Goal: Task Accomplishment & Management: Manage account settings

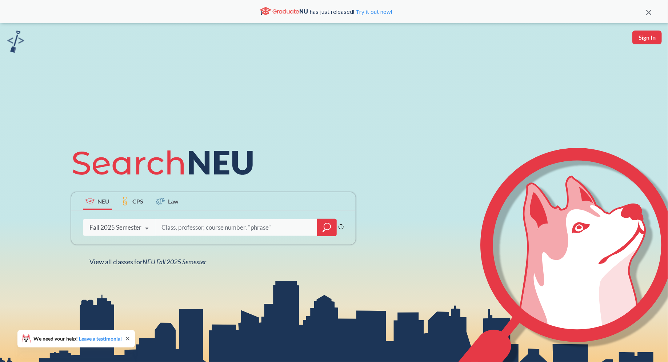
click at [635, 39] on button "Sign In" at bounding box center [646, 38] width 29 height 14
select select "US"
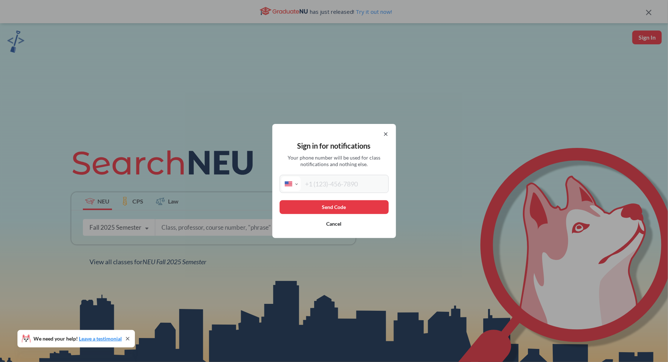
click at [318, 187] on input "tel" at bounding box center [344, 184] width 86 height 15
type input "(408) 807-0946"
click at [342, 204] on button "Send Code" at bounding box center [333, 207] width 109 height 14
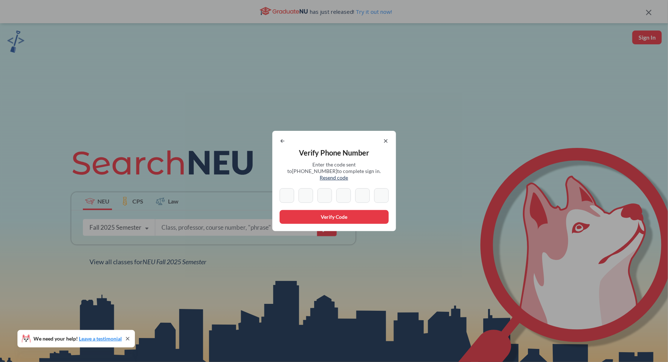
type input "7"
type input "1"
type input "5"
type input "3"
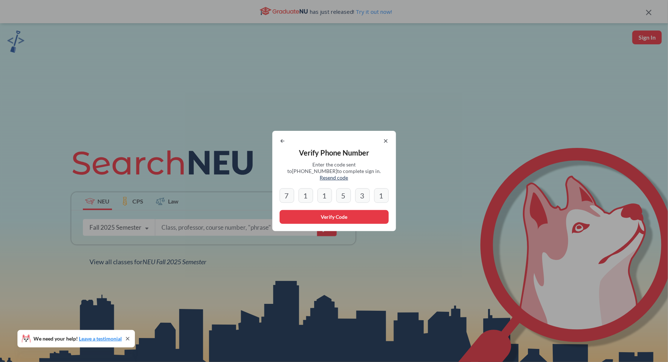
type input "1"
click at [347, 212] on button "Verify Code" at bounding box center [333, 217] width 109 height 14
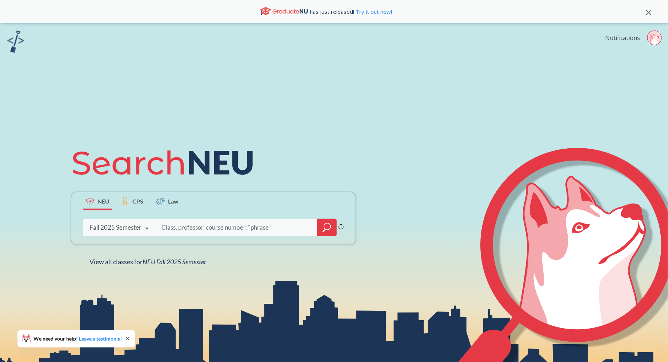
click at [618, 38] on link "Notifications" at bounding box center [622, 38] width 35 height 8
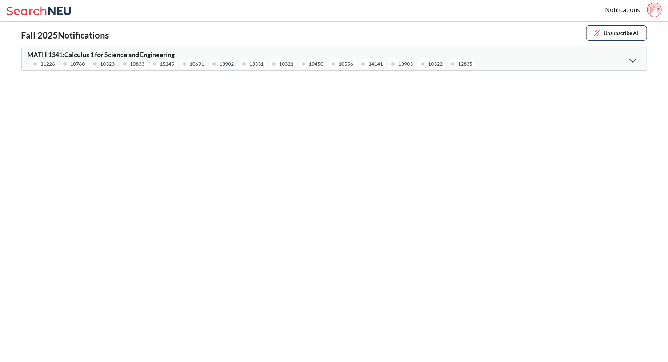
click at [589, 57] on div "MATH 1341 : Calculus 1 for Science and Engineering 11226 10760 10323 10833 1524…" at bounding box center [334, 58] width 624 height 23
click at [625, 61] on div at bounding box center [633, 60] width 16 height 15
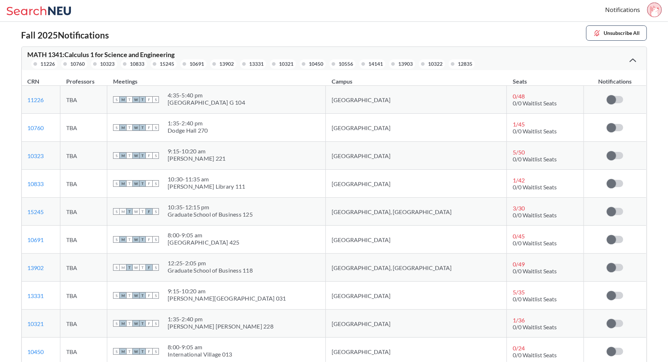
click at [61, 15] on icon at bounding box center [40, 11] width 68 height 15
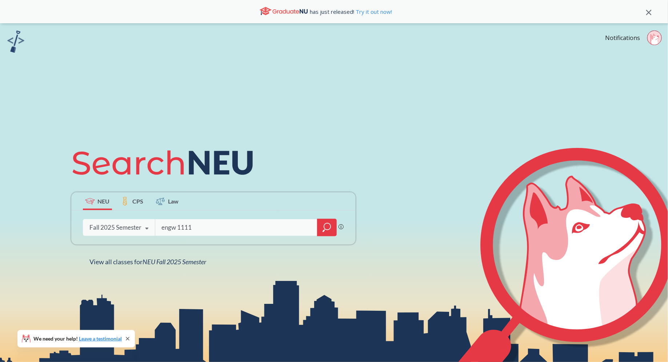
type input "engw 1111"
click at [331, 226] on icon "magnifying glass" at bounding box center [326, 227] width 9 height 10
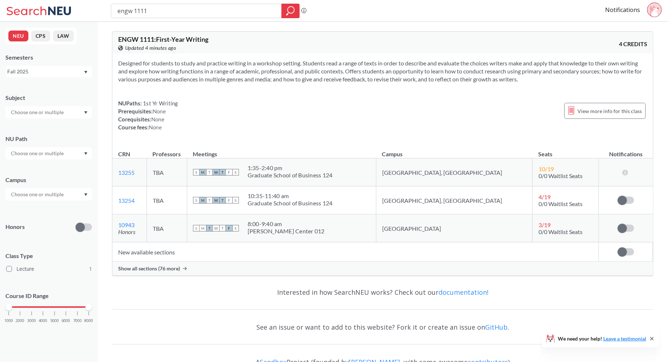
click at [214, 266] on div "Show all sections (76 more)" at bounding box center [382, 269] width 540 height 14
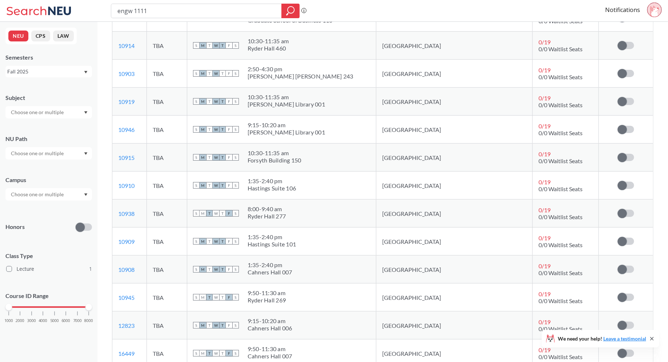
scroll to position [1229, 0]
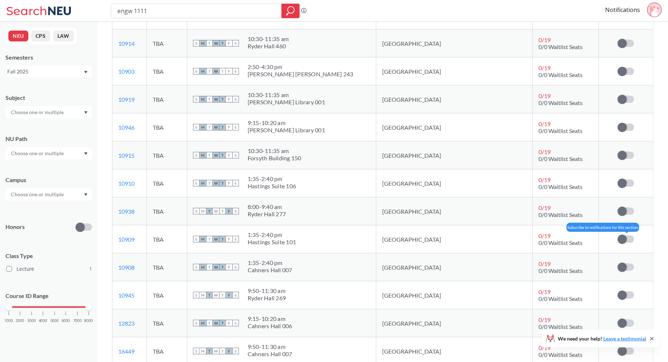
click at [624, 235] on span at bounding box center [621, 239] width 9 height 9
click at [617, 235] on input "checkbox" at bounding box center [617, 235] width 0 height 0
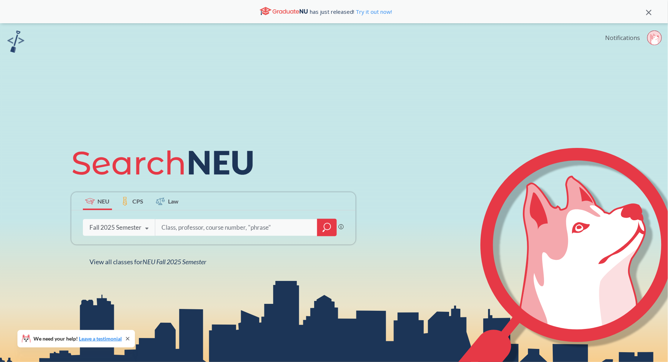
click at [626, 38] on link "Notifications" at bounding box center [622, 38] width 35 height 8
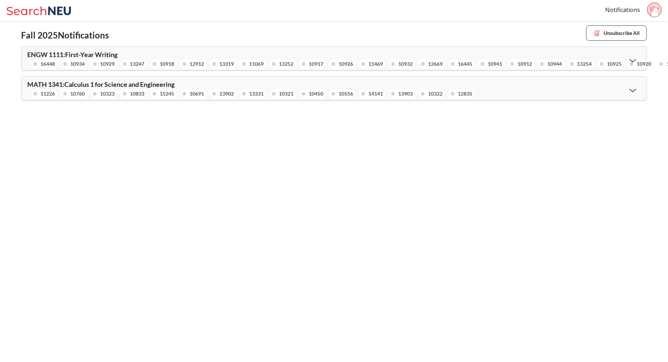
click at [638, 56] on div at bounding box center [633, 60] width 16 height 15
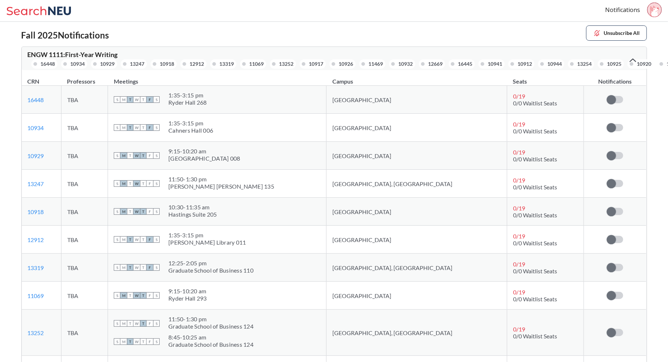
click at [633, 59] on icon at bounding box center [632, 61] width 7 height 4
